Goal: Transaction & Acquisition: Download file/media

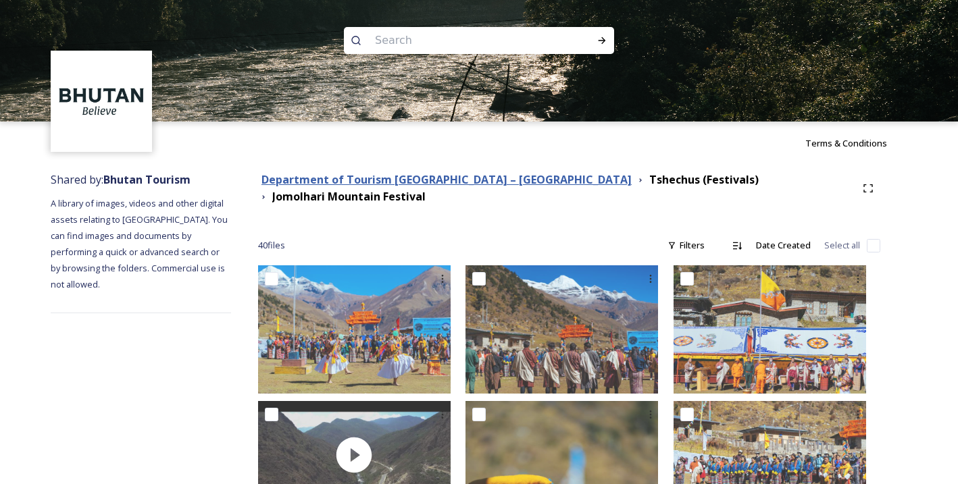
click at [454, 179] on strong "Department of Tourism [GEOGRAPHIC_DATA] – [GEOGRAPHIC_DATA]" at bounding box center [446, 179] width 370 height 15
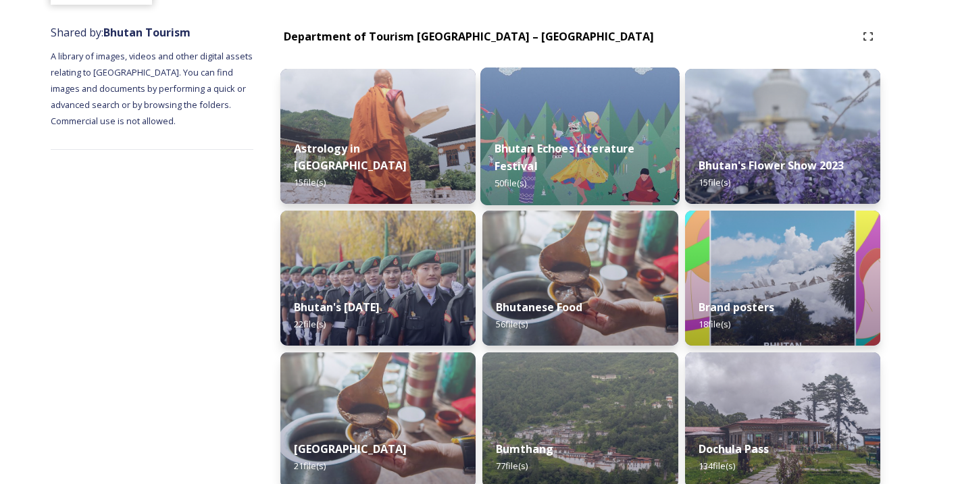
scroll to position [177, 0]
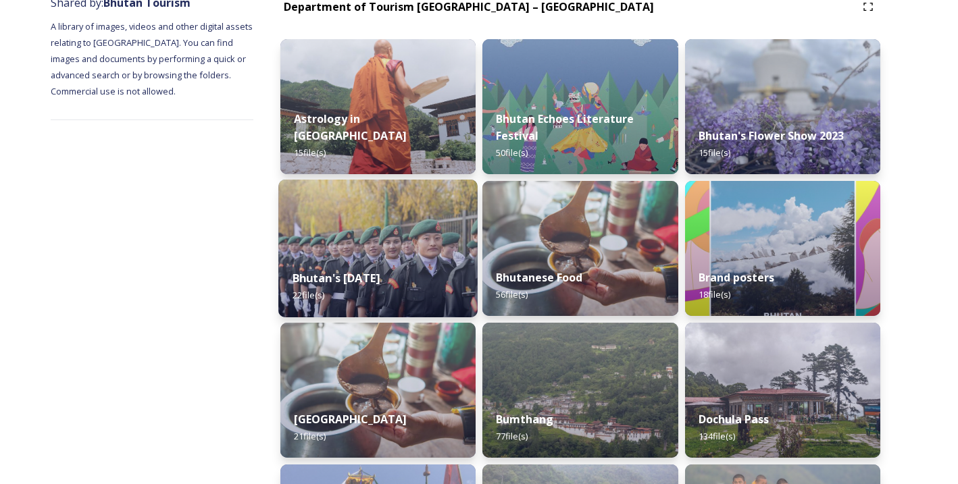
click at [369, 253] on img at bounding box center [377, 249] width 199 height 138
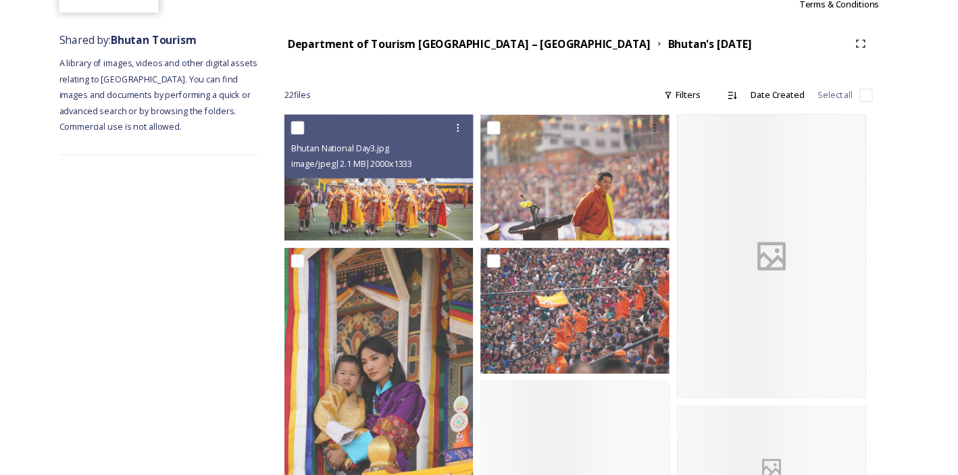
scroll to position [62, 0]
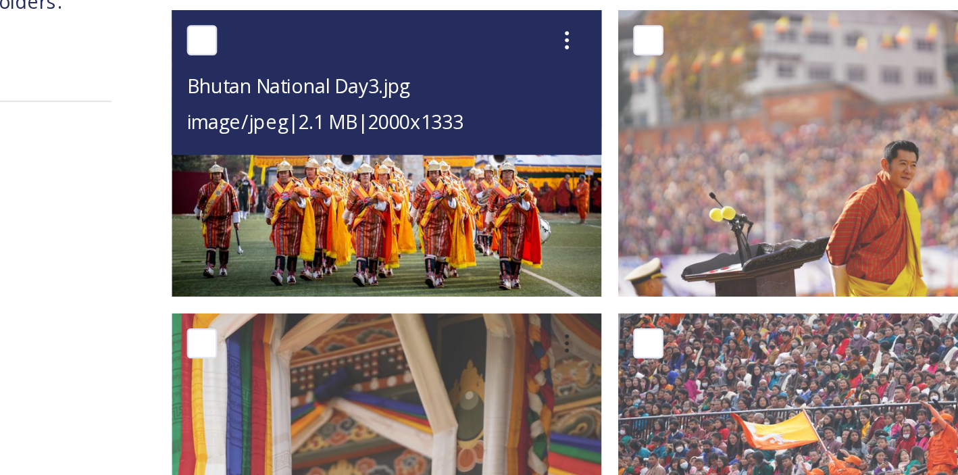
click at [280, 194] on img at bounding box center [376, 258] width 193 height 128
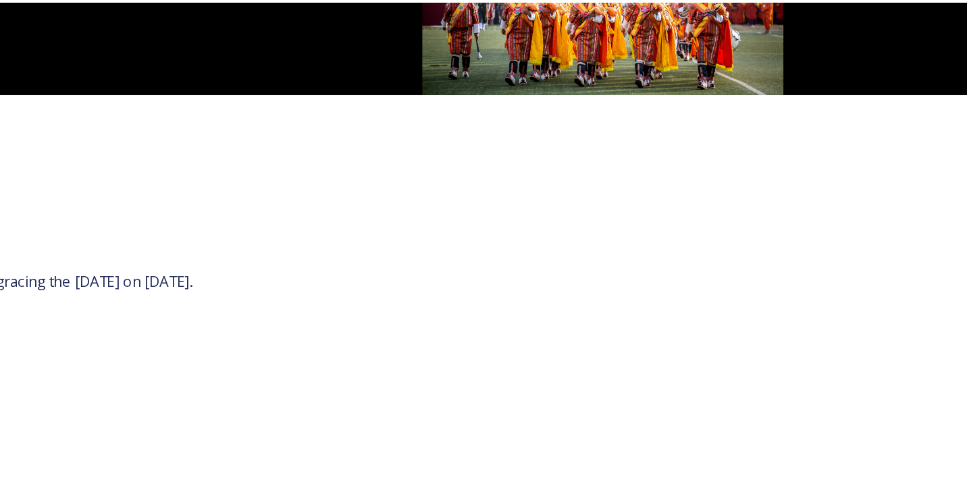
scroll to position [389, 205]
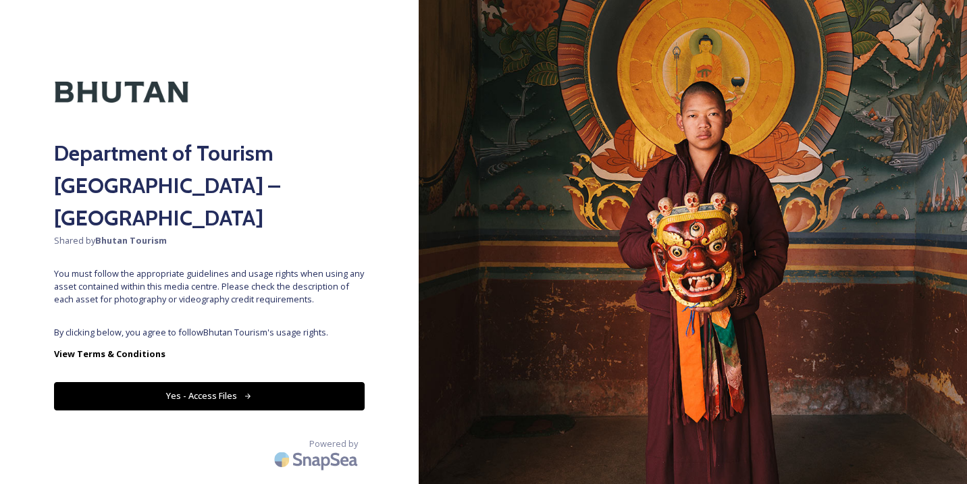
click at [262, 382] on button "Yes - Access Files" at bounding box center [209, 396] width 311 height 28
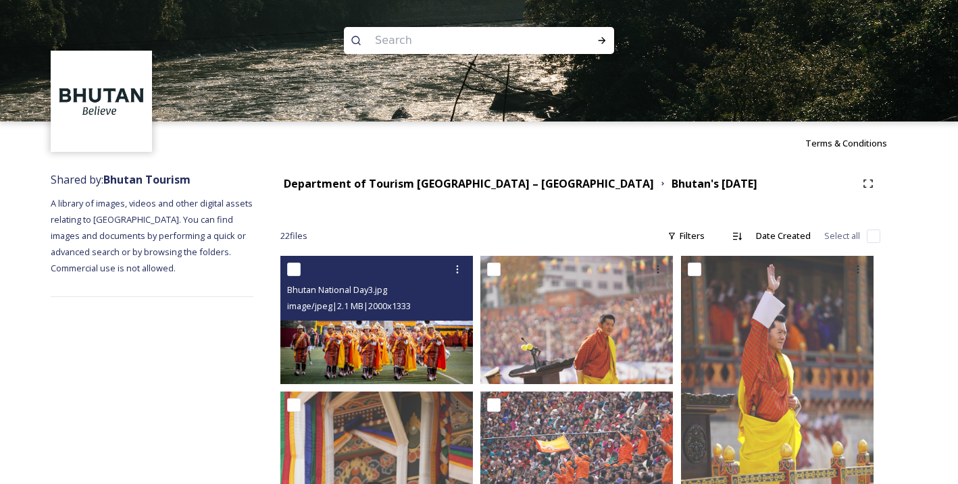
click at [381, 334] on img at bounding box center [376, 320] width 193 height 128
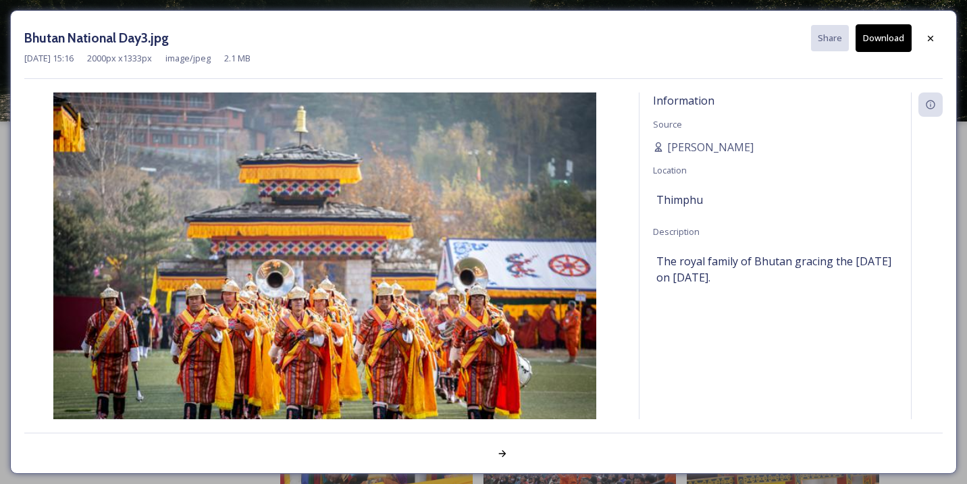
click at [881, 34] on button "Download" at bounding box center [884, 38] width 56 height 28
